Goal: Task Accomplishment & Management: Use online tool/utility

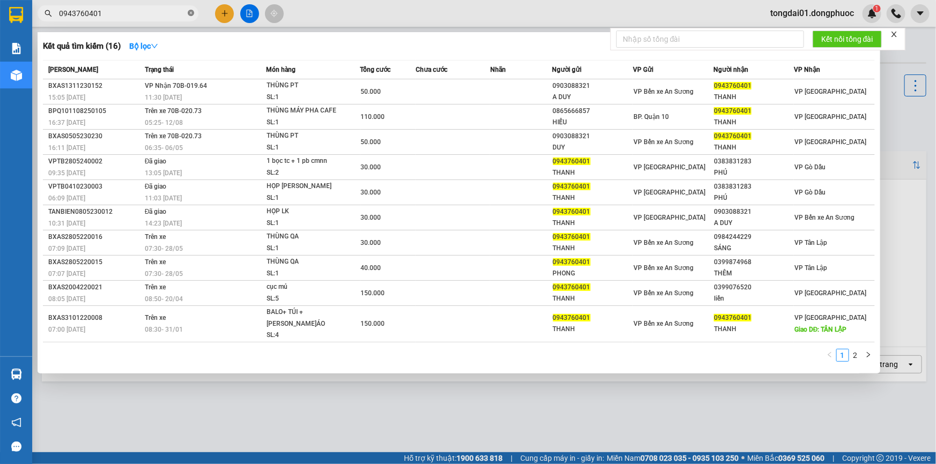
click at [193, 14] on icon "close-circle" at bounding box center [191, 13] width 6 height 6
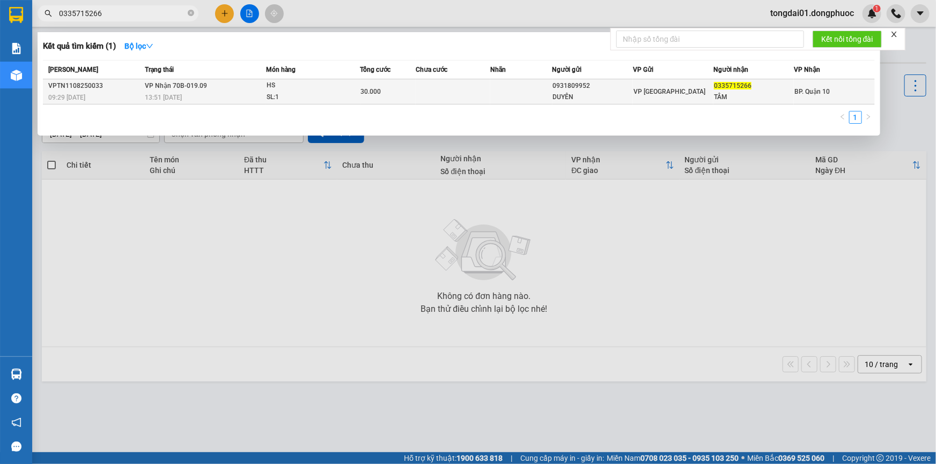
type input "0335715266"
click at [231, 89] on td "[PERSON_NAME] 70B-019.09 13:51 [DATE]" at bounding box center [204, 91] width 124 height 25
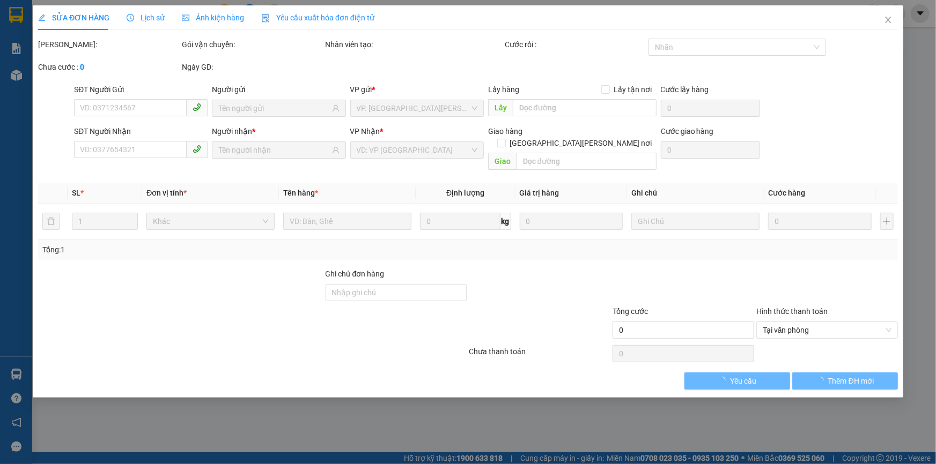
type input "0931809952"
type input "DUYÊN"
type input "0335715266"
type input "TÂM"
type input "30.000"
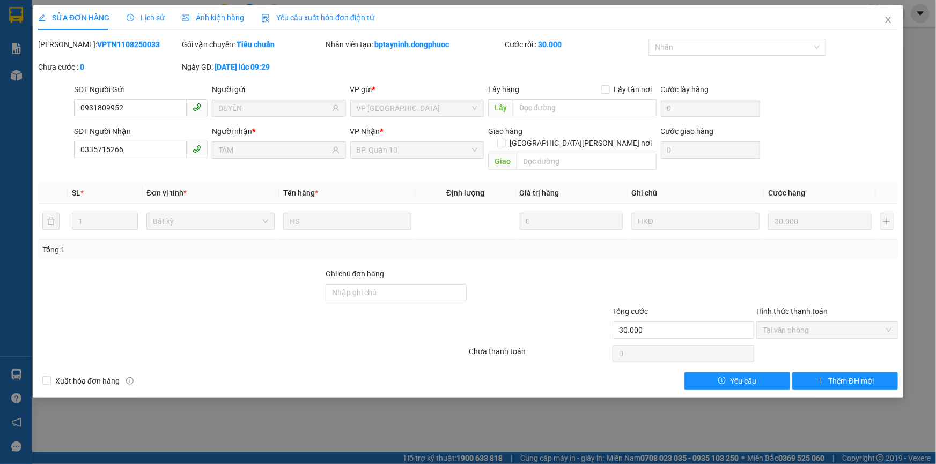
click at [151, 16] on span "Lịch sử" at bounding box center [146, 17] width 38 height 9
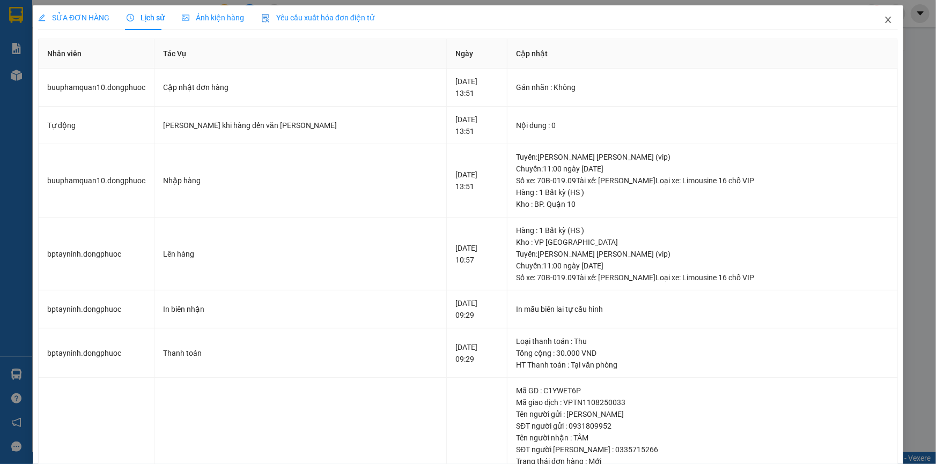
click at [881, 26] on span "Close" at bounding box center [888, 20] width 30 height 30
